Goal: Information Seeking & Learning: Check status

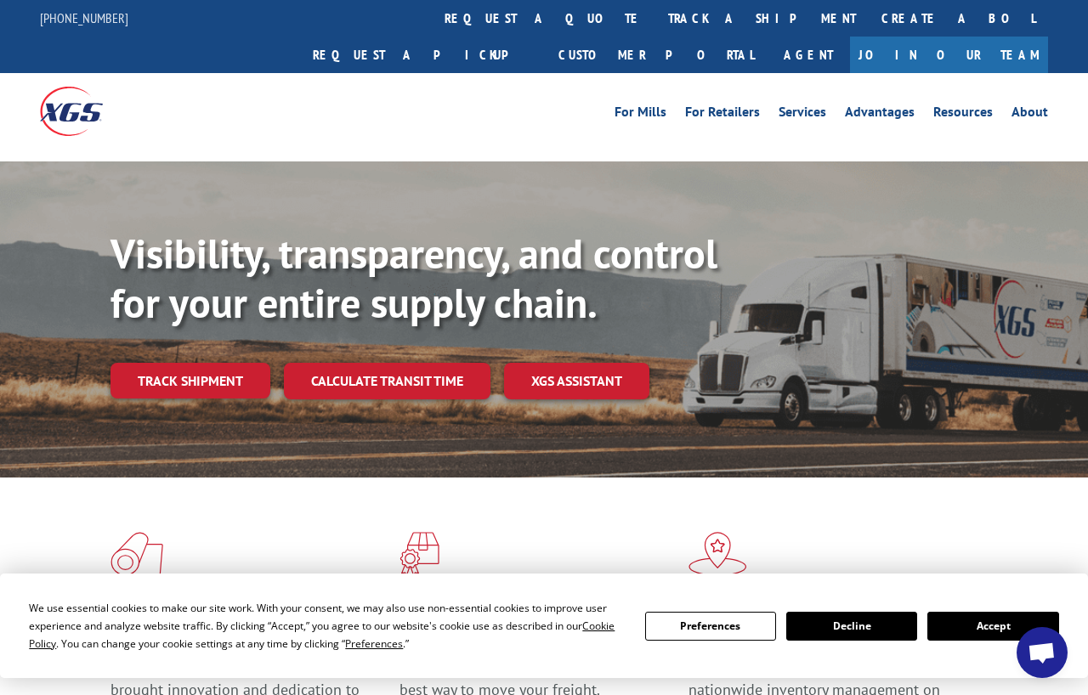
click at [161, 363] on link "Track shipment" at bounding box center [190, 381] width 160 height 36
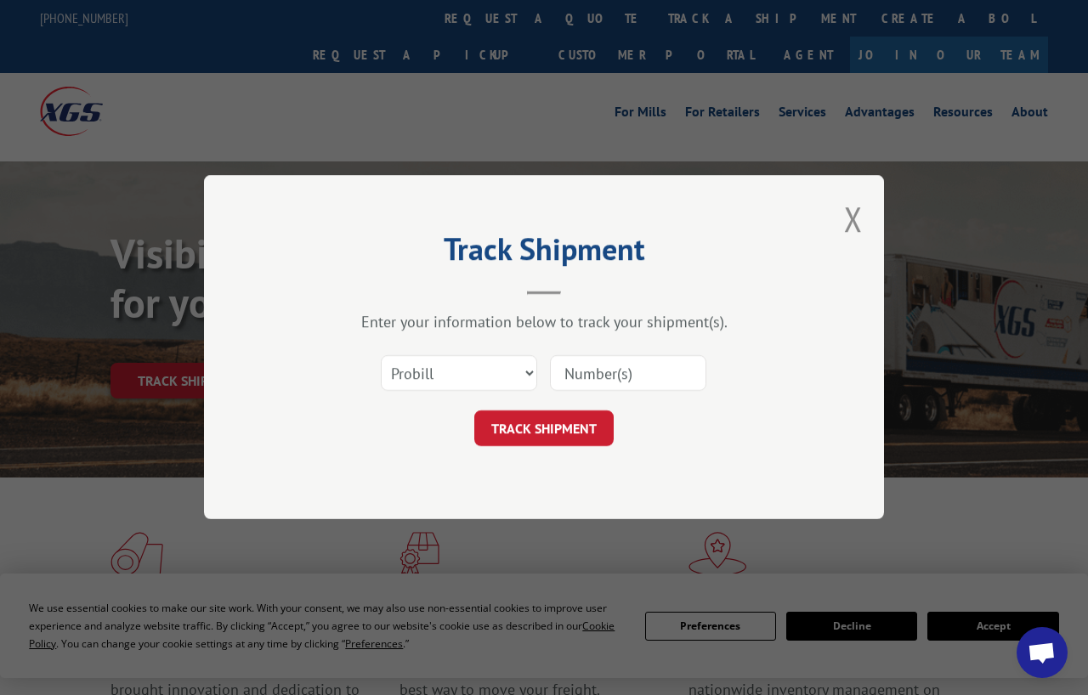
click at [860, 212] on button "Close modal" at bounding box center [853, 218] width 19 height 45
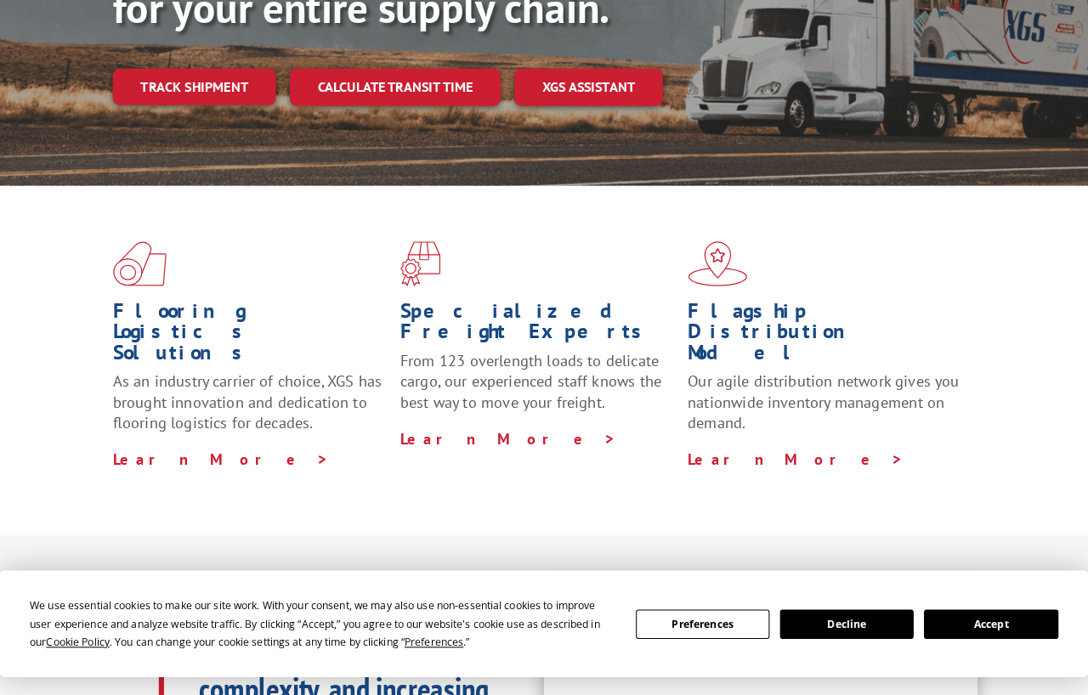
scroll to position [296, 0]
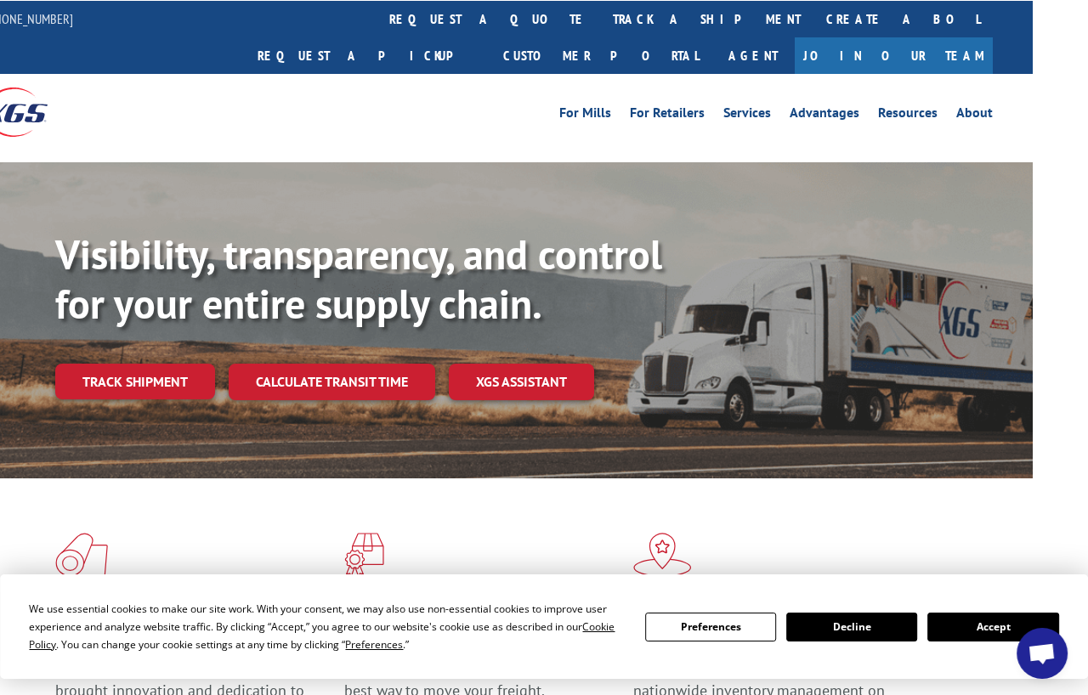
scroll to position [0, 68]
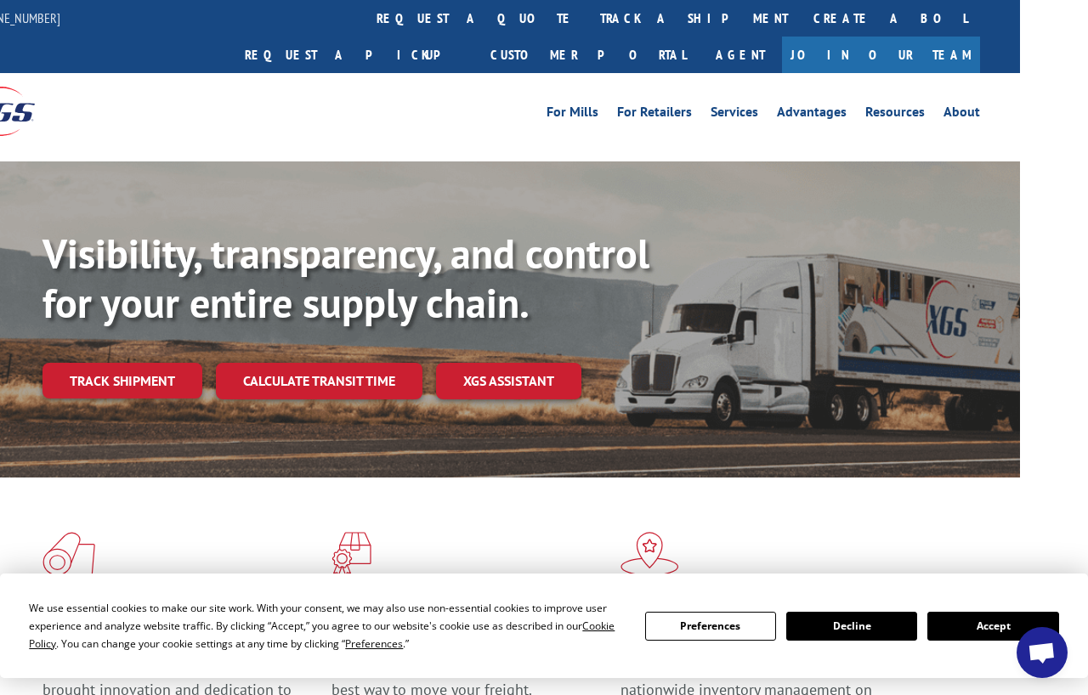
click at [88, 363] on link "Track shipment" at bounding box center [122, 381] width 160 height 36
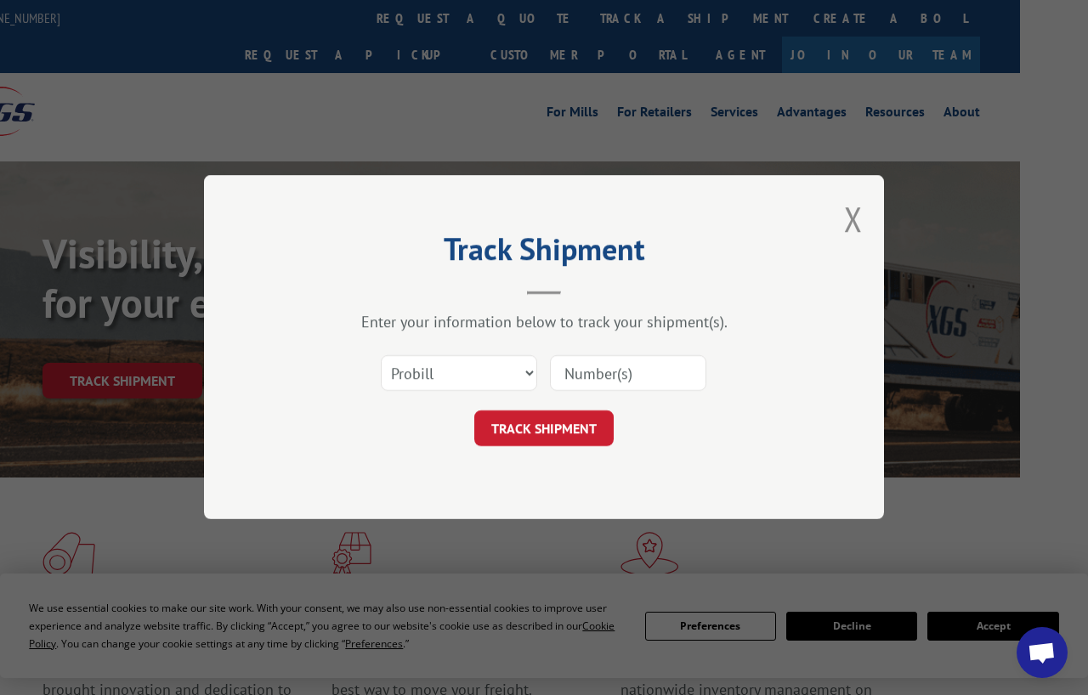
click at [661, 363] on input at bounding box center [628, 374] width 156 height 36
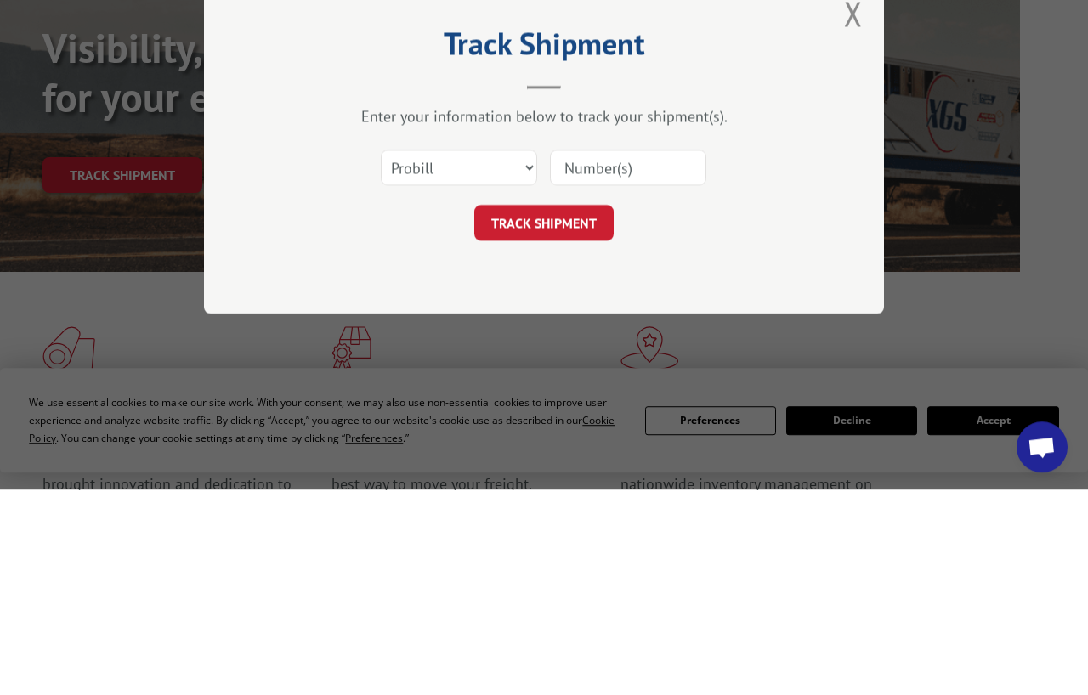
click at [662, 356] on input at bounding box center [628, 374] width 156 height 36
paste input "17001939"
type input "17001939"
click at [557, 411] on button "TRACK SHIPMENT" at bounding box center [543, 429] width 139 height 36
